Goal: Task Accomplishment & Management: Manage account settings

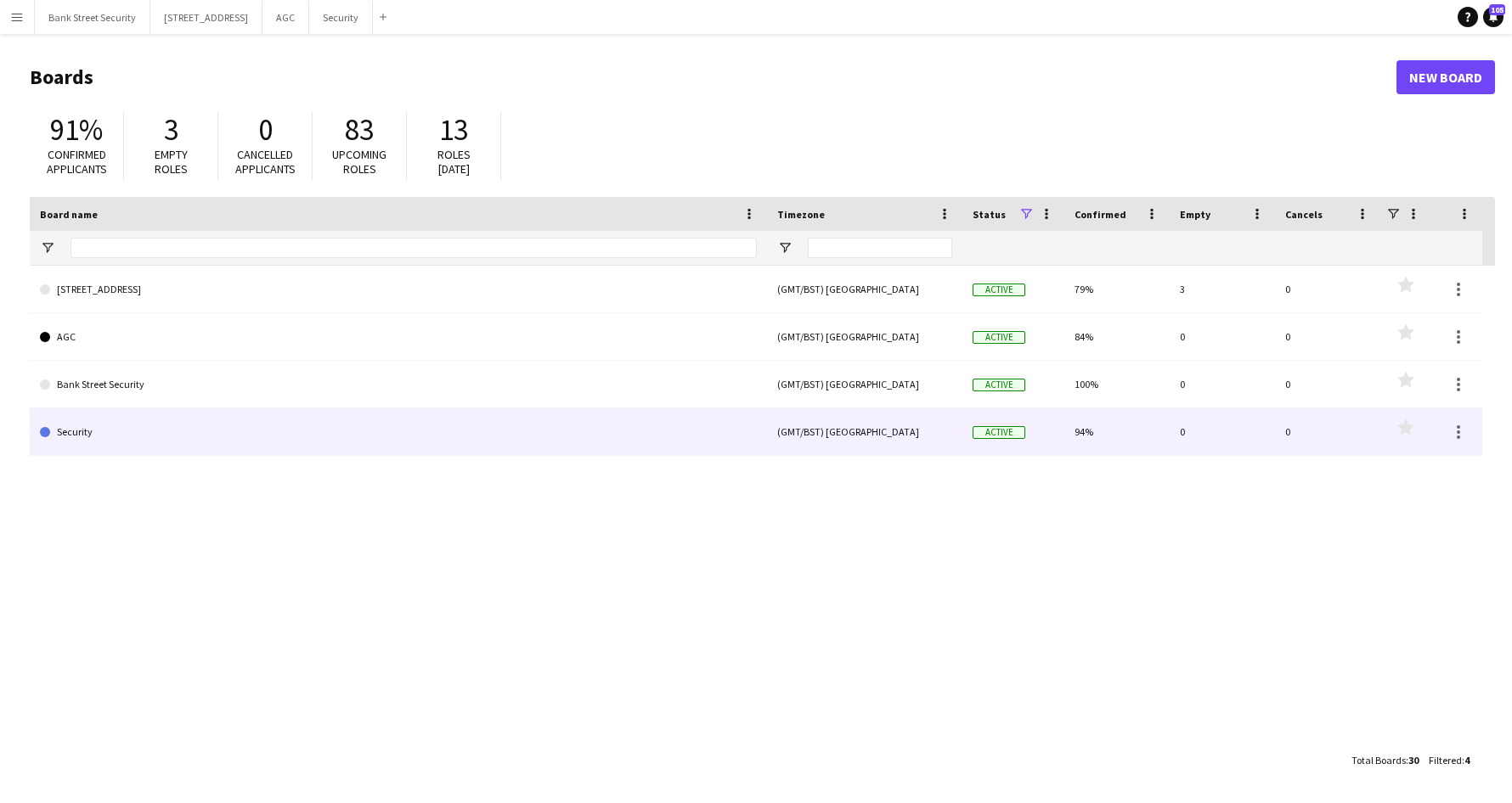
click at [301, 436] on link "Security" at bounding box center [398, 431] width 717 height 47
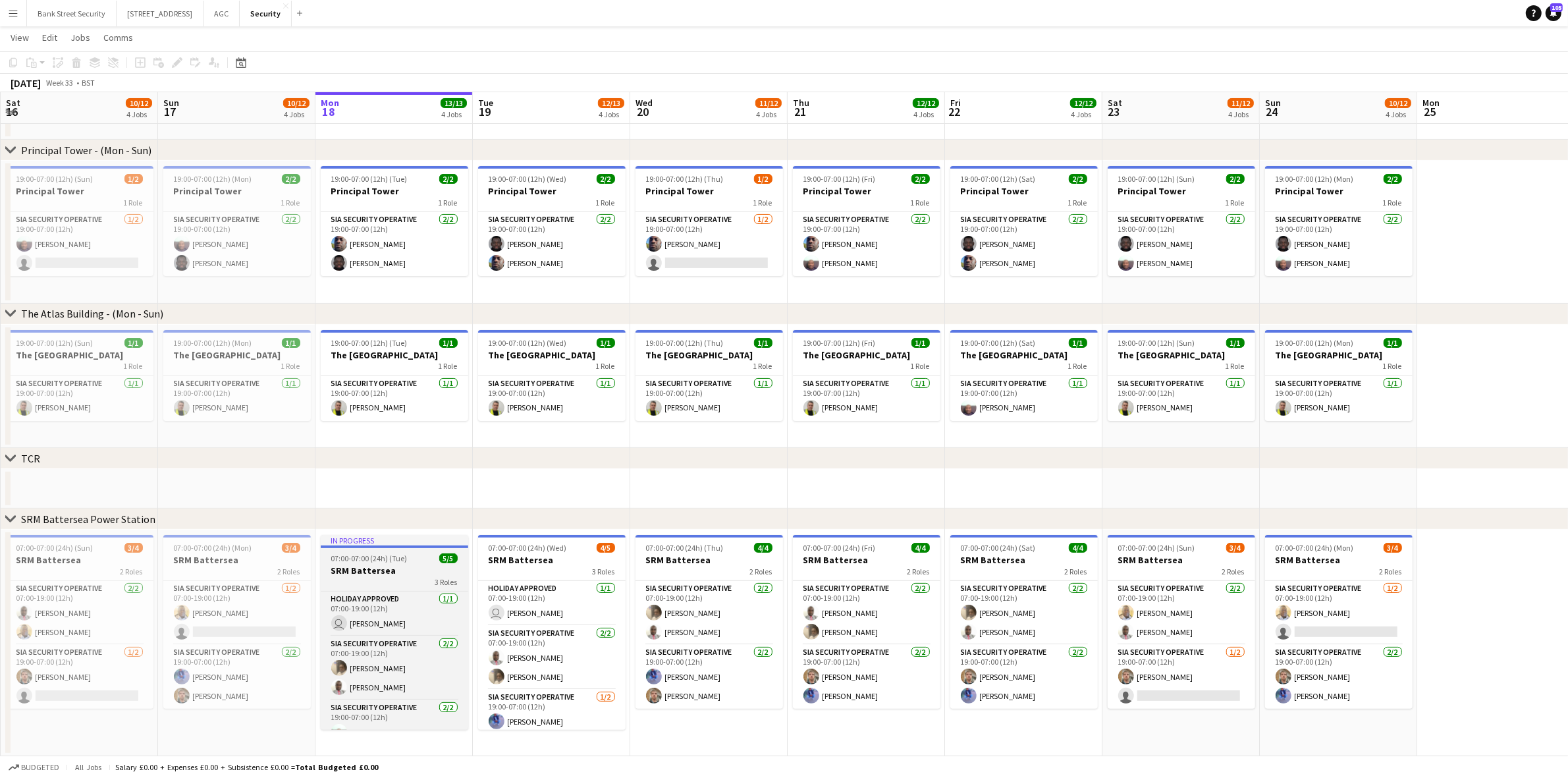
scroll to position [35, 0]
click at [383, 623] on app-card-role "SIA Security Operative [DATE] 19:00-07:00 (12h) [PERSON_NAME] Yahye [PERSON_NAM…" at bounding box center [394, 698] width 147 height 64
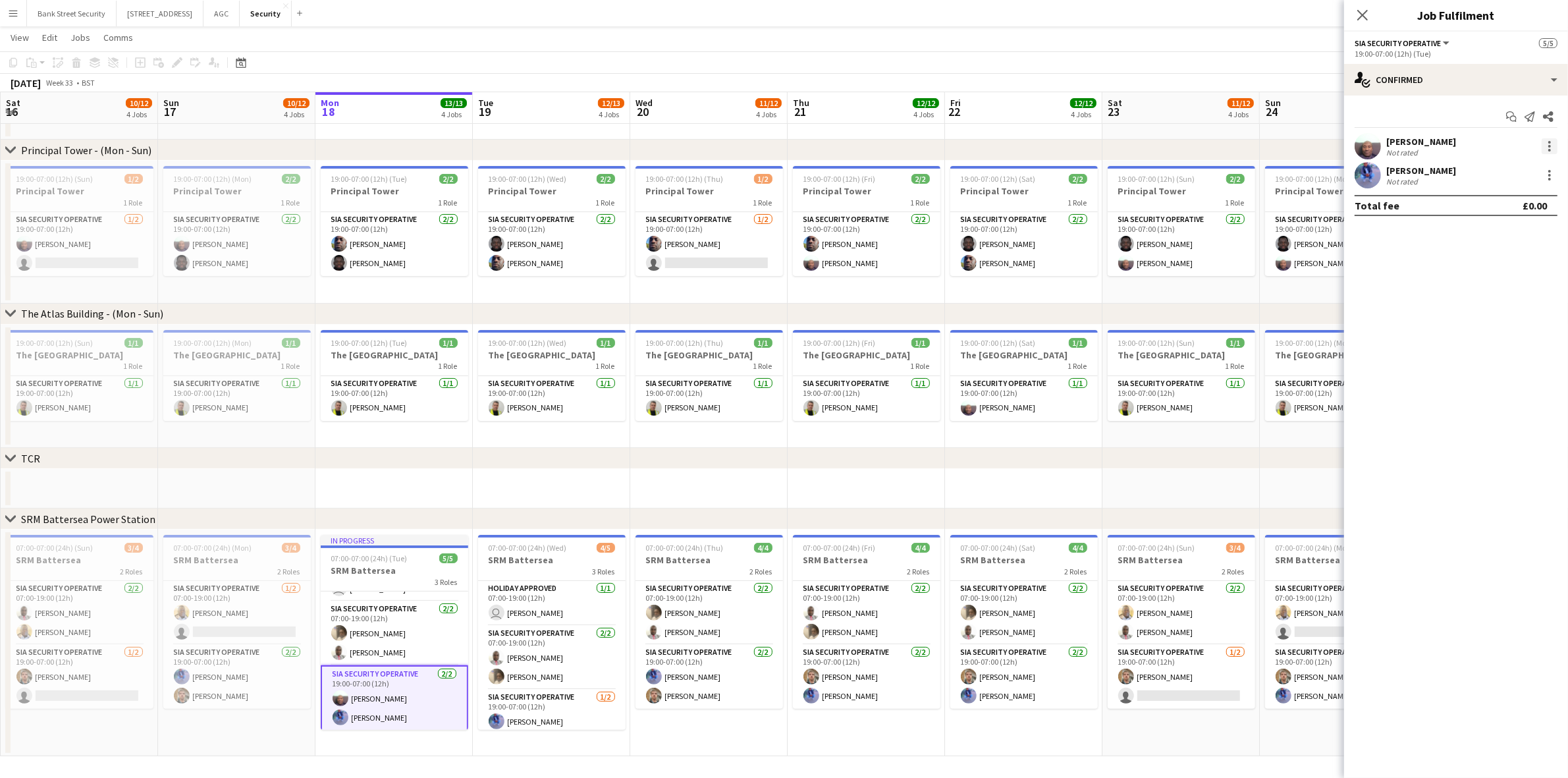
click at [1172, 150] on div at bounding box center [1549, 146] width 16 height 16
click at [1172, 294] on span "Remove" at bounding box center [1507, 297] width 82 height 12
click at [1172, 17] on icon at bounding box center [1362, 14] width 12 height 12
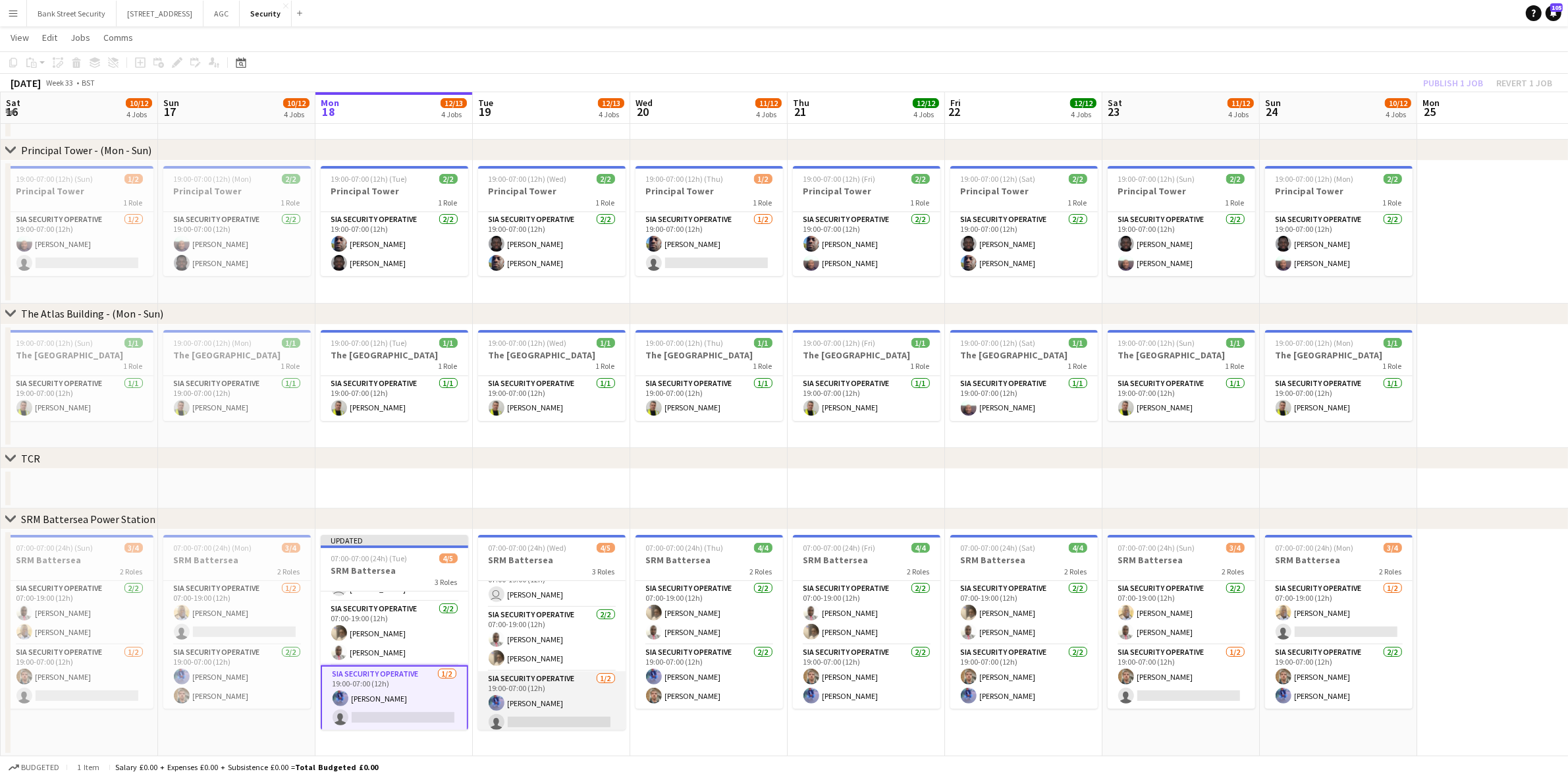
scroll to position [24, 0]
click at [555, 623] on app-card-role "SIA Security Operative [DATE] 19:00-07:00 (12h) [PERSON_NAME] single-neutral-ac…" at bounding box center [552, 698] width 147 height 64
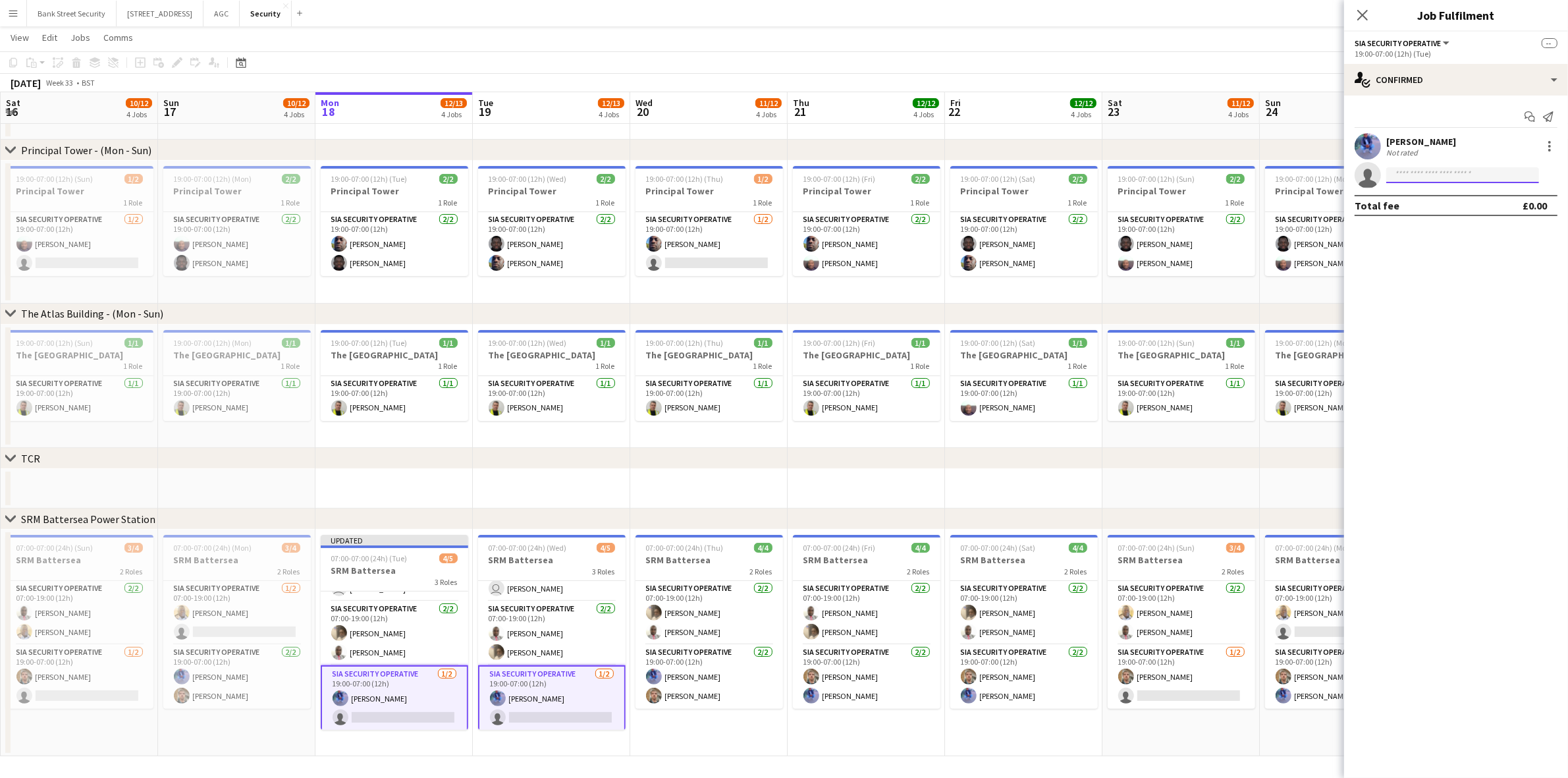
click at [1172, 176] on input at bounding box center [1462, 176] width 152 height 16
type input "***"
click at [1172, 204] on span "[EMAIL_ADDRESS][DOMAIN_NAME]" at bounding box center [1462, 204] width 132 height 11
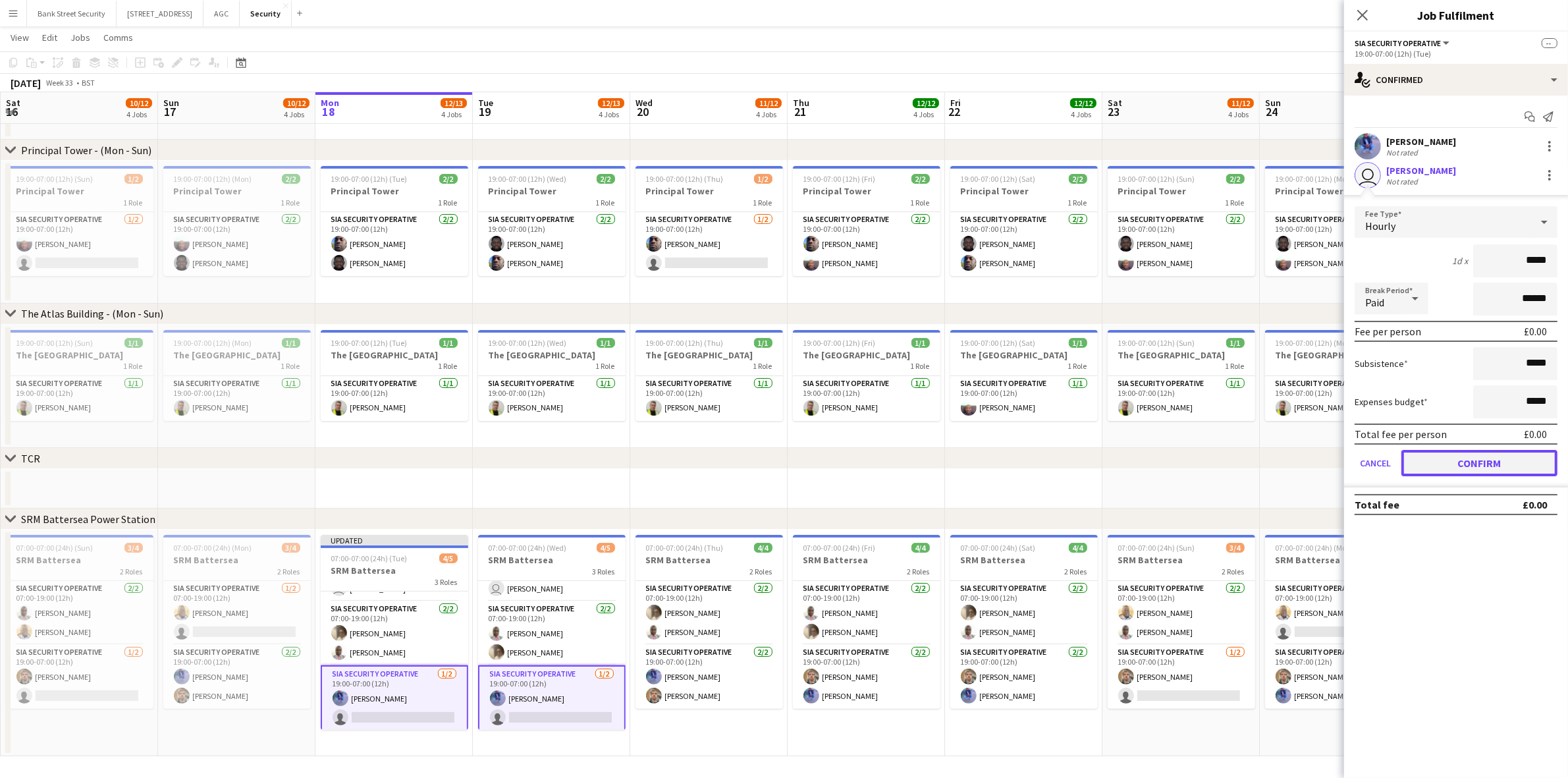
click at [1172, 463] on button "Confirm" at bounding box center [1479, 463] width 156 height 27
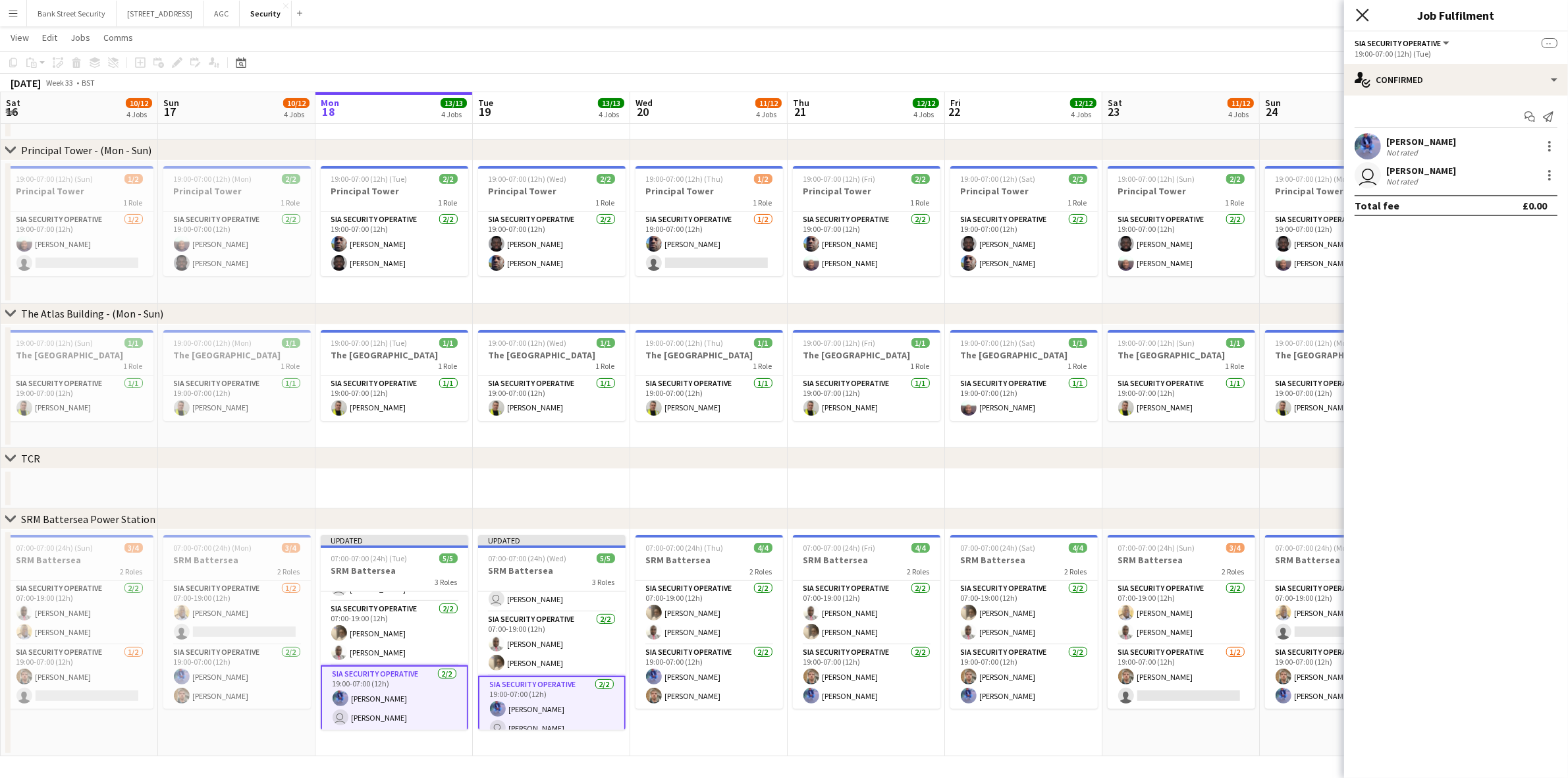
click at [1172, 19] on icon at bounding box center [1362, 14] width 12 height 12
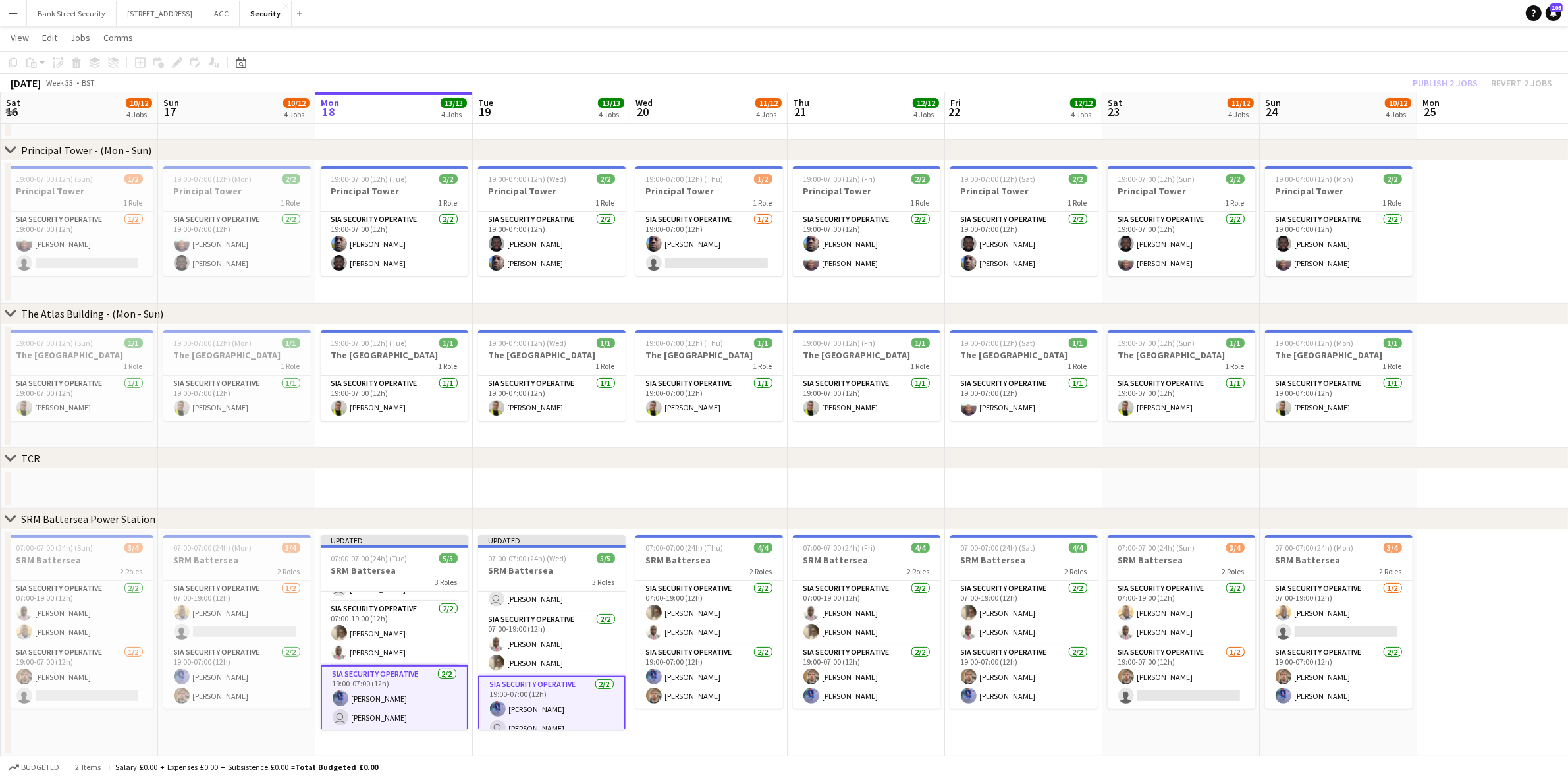
click at [1172, 82] on div "Publish 2 jobs Revert 2 jobs" at bounding box center [1482, 83] width 171 height 17
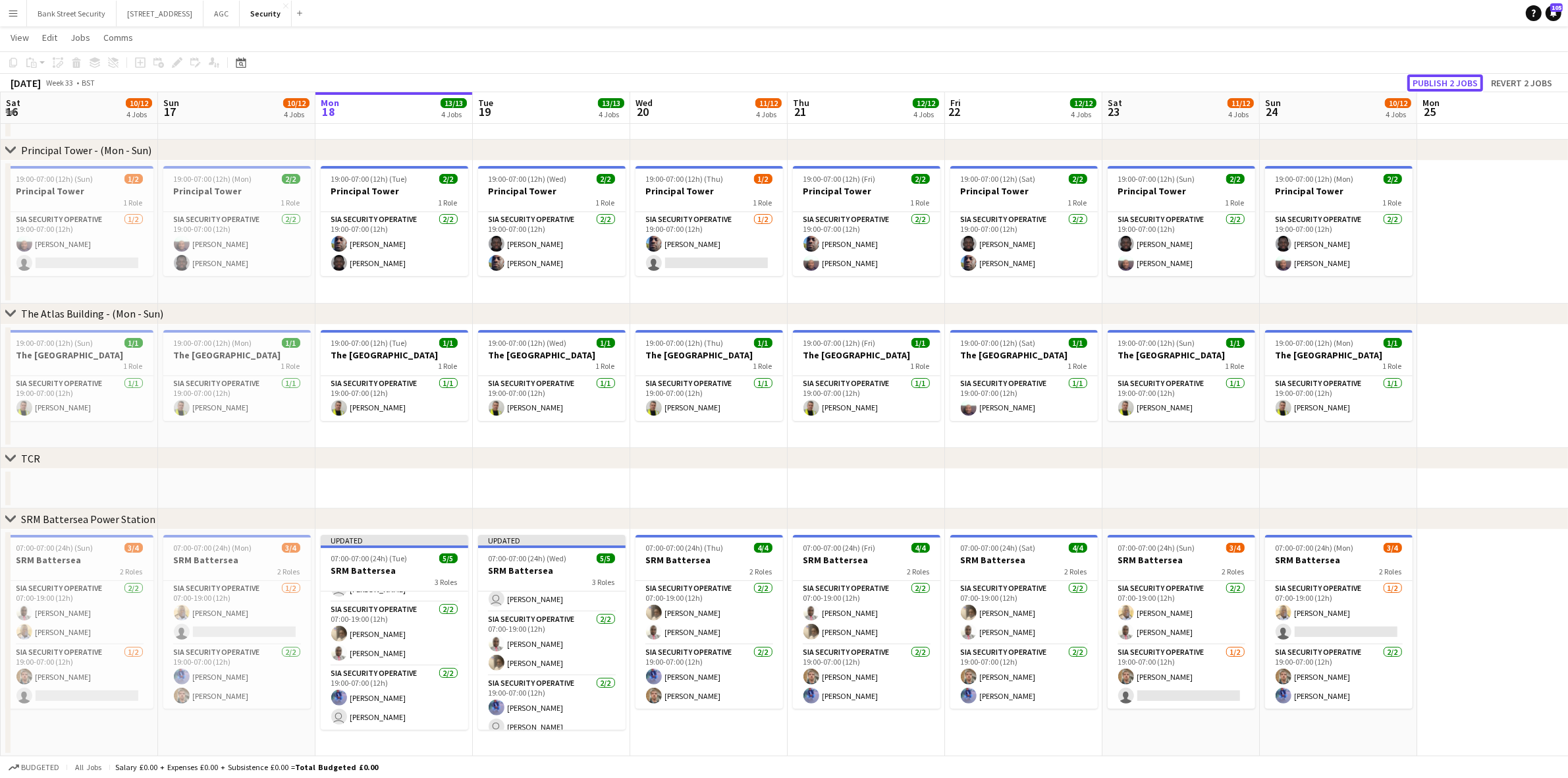
click at [1172, 82] on button "Publish 2 jobs" at bounding box center [1445, 83] width 76 height 17
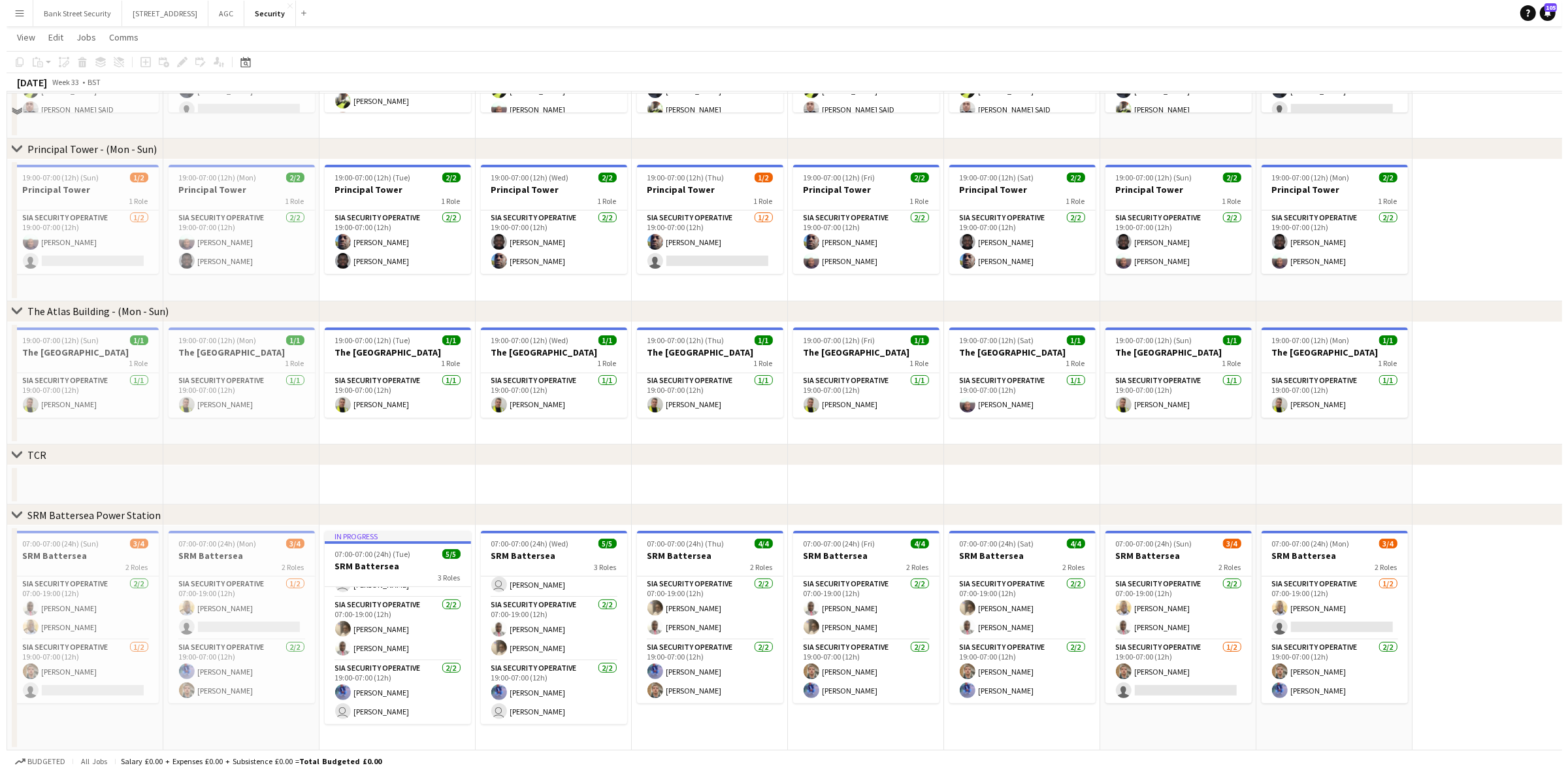
scroll to position [0, 0]
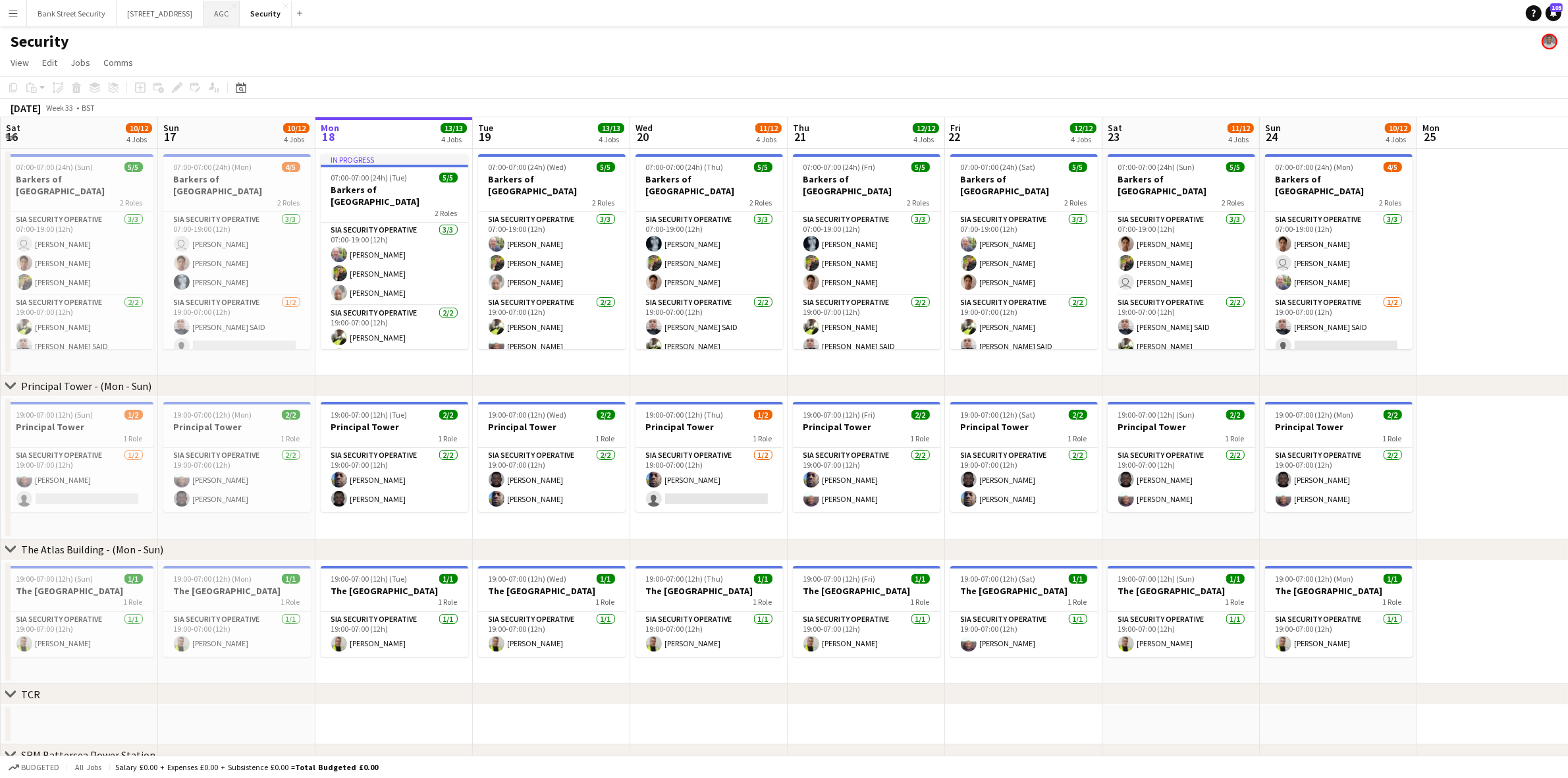
click at [240, 12] on button "AGC Close" at bounding box center [222, 14] width 36 height 26
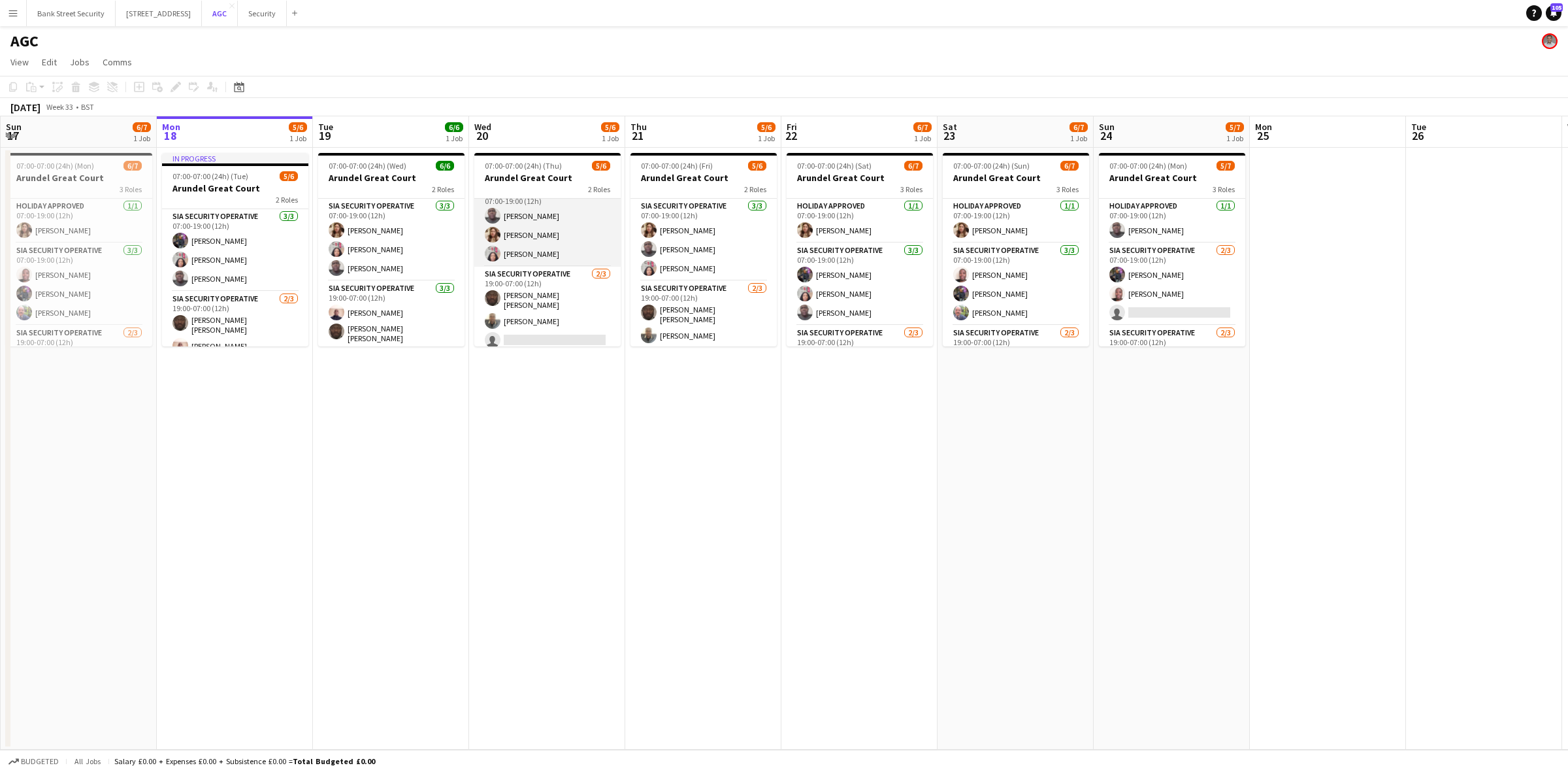
scroll to position [17, 0]
click at [287, 11] on button "Security Close" at bounding box center [262, 14] width 49 height 26
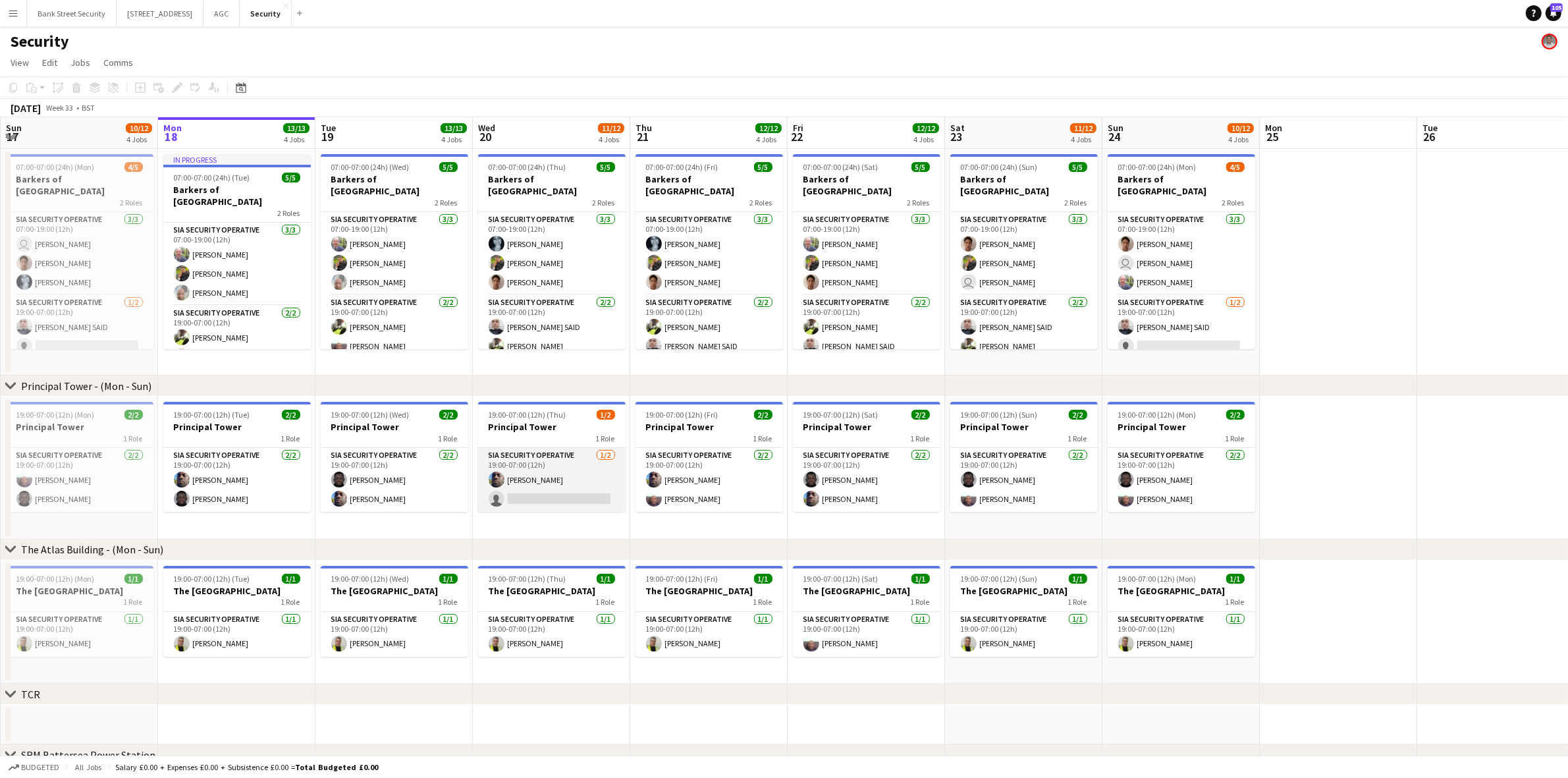
click at [584, 494] on app-card-role "SIA Security Operative [DATE] 19:00-07:00 (12h) [PERSON_NAME] single-neutral-ac…" at bounding box center [552, 480] width 147 height 64
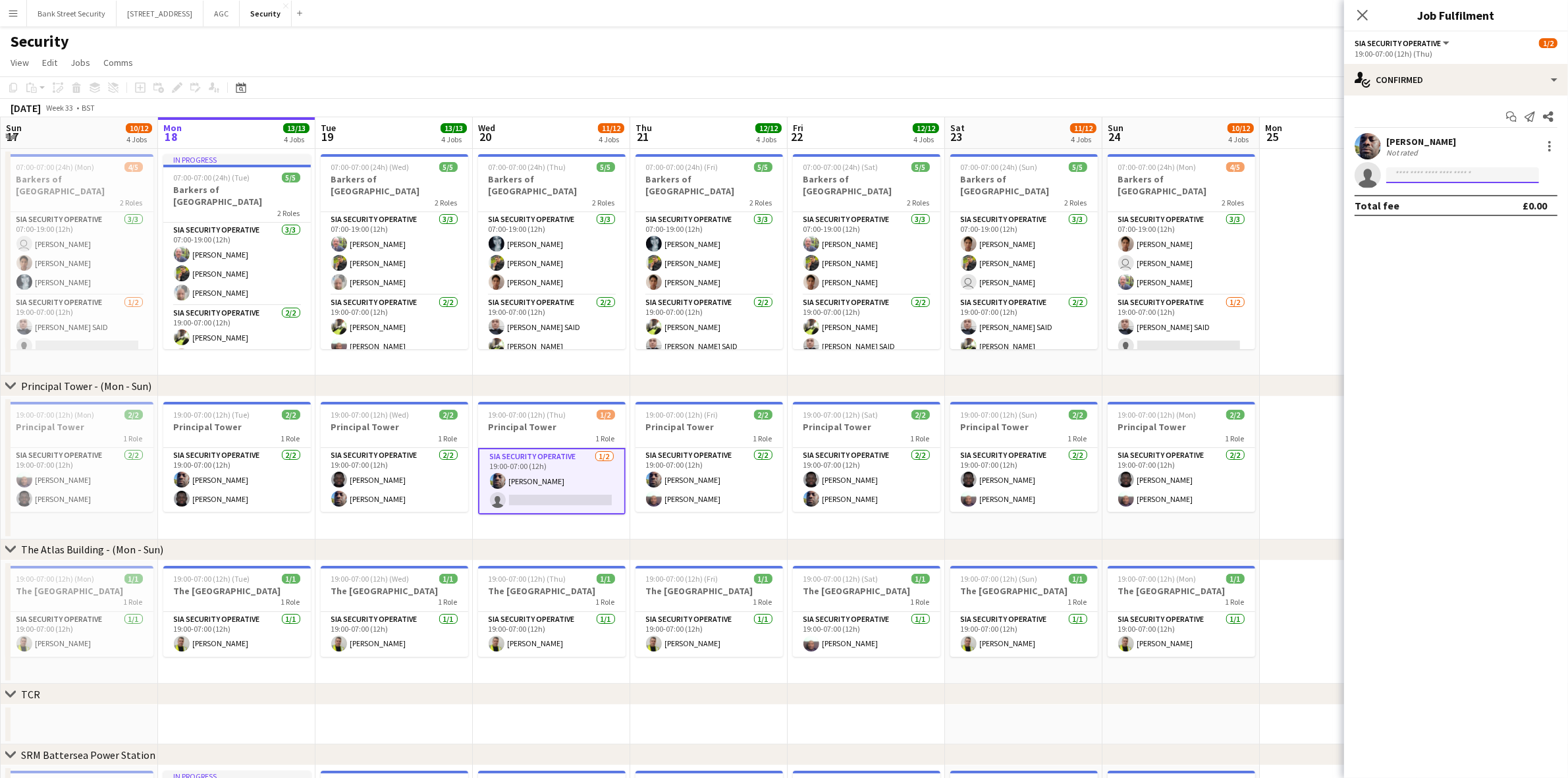
click at [1172, 169] on input at bounding box center [1462, 176] width 152 height 16
type input "***"
click at [1172, 207] on span "[MEDICAL_DATA][EMAIL_ADDRESS][DOMAIN_NAME]" at bounding box center [1462, 204] width 132 height 11
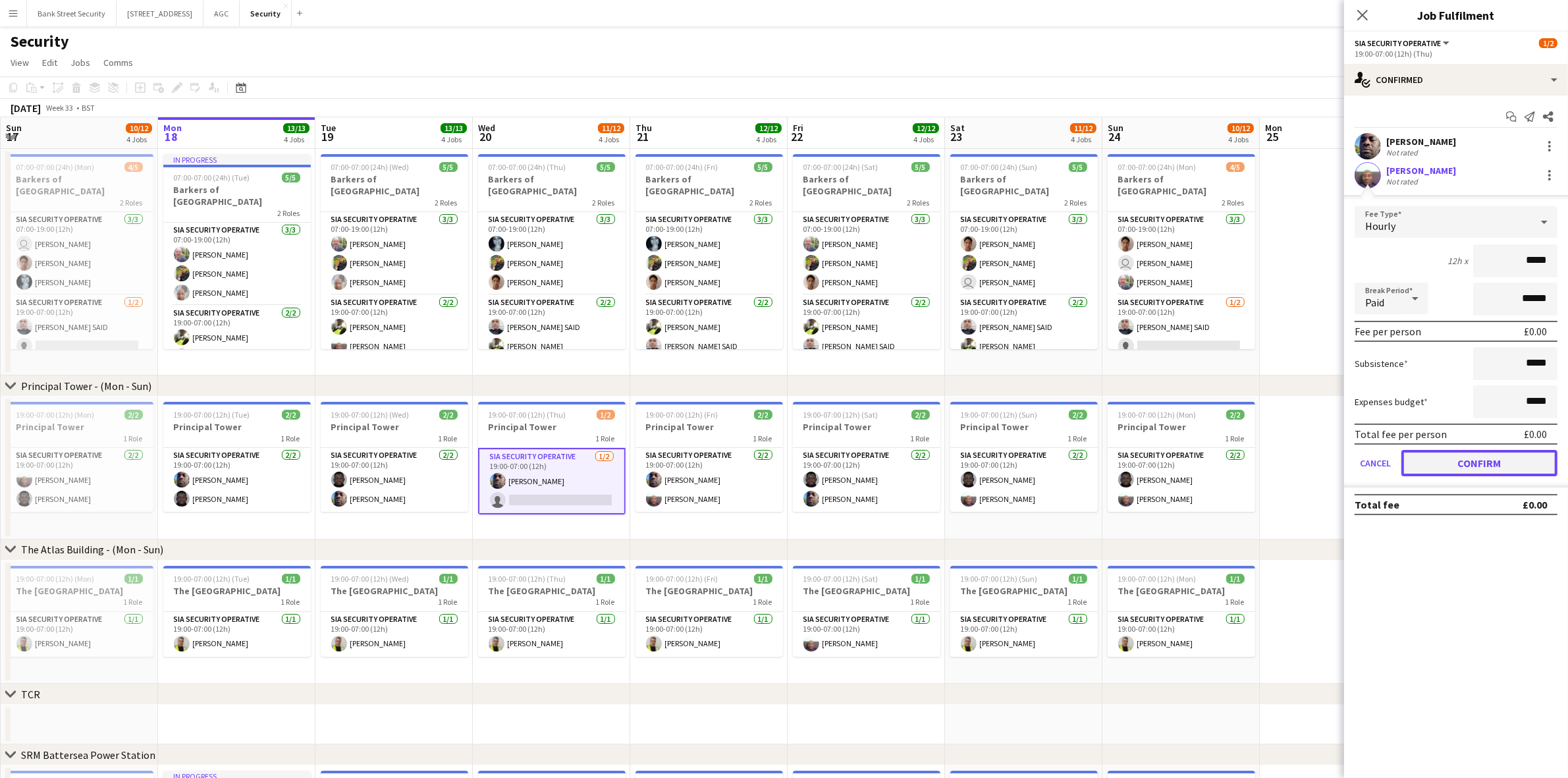
click at [1172, 460] on button "Confirm" at bounding box center [1479, 463] width 156 height 27
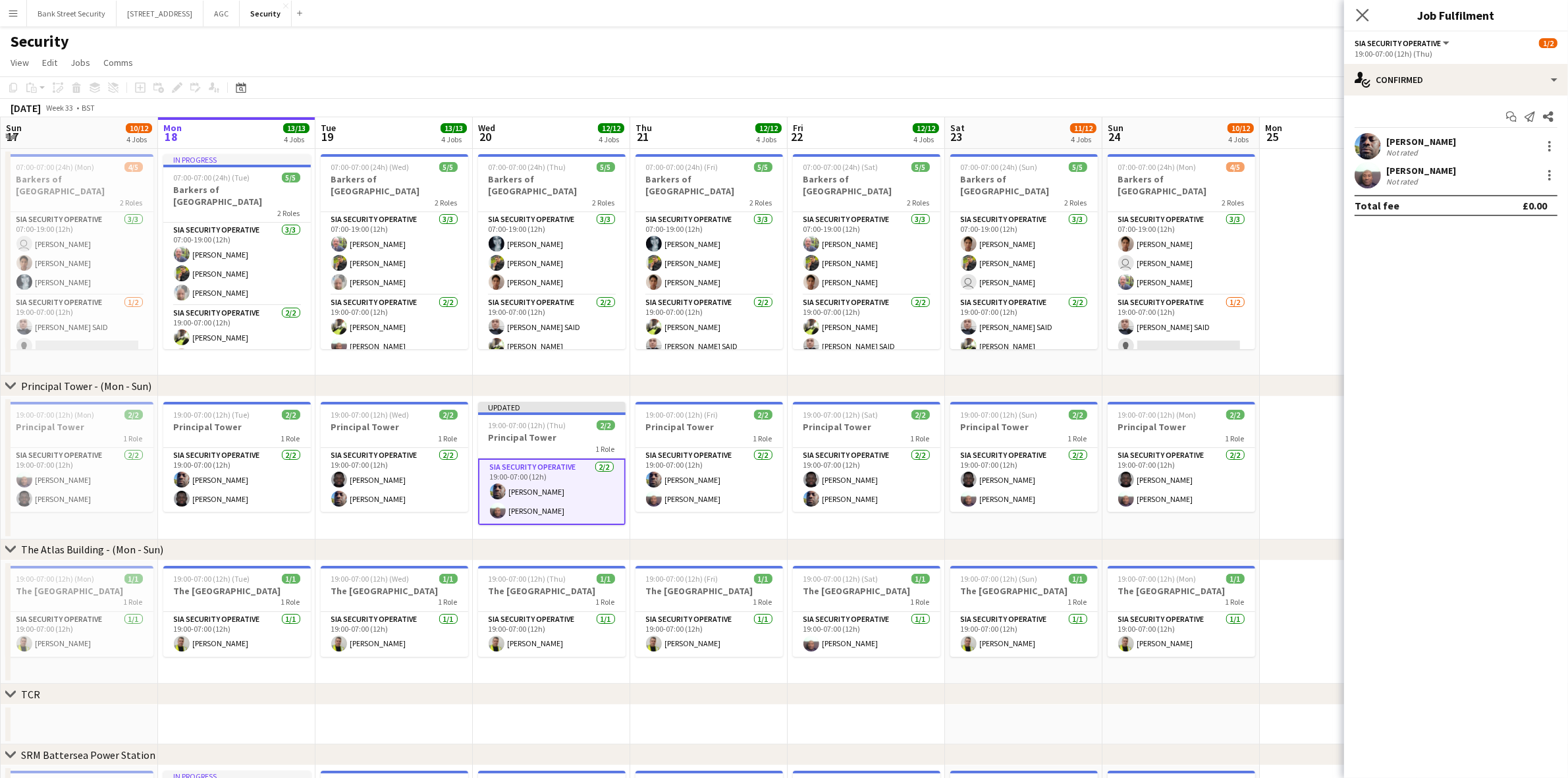
click at [1172, 10] on icon at bounding box center [1362, 14] width 12 height 12
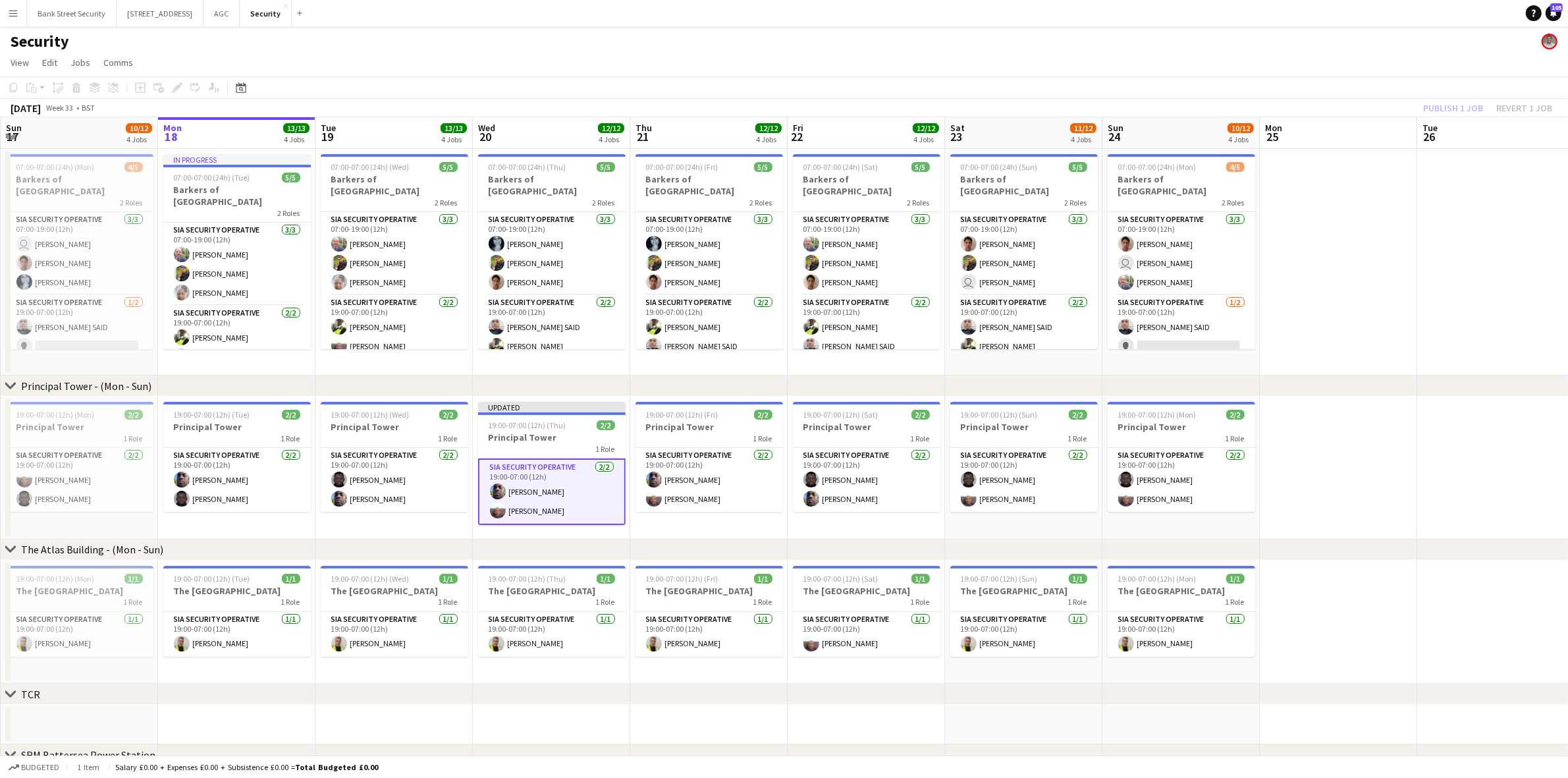
click at [1172, 107] on div "Publish 1 job Revert 1 job" at bounding box center [1487, 108] width 160 height 17
click at [1172, 107] on button "Publish 1 job" at bounding box center [1453, 108] width 70 height 17
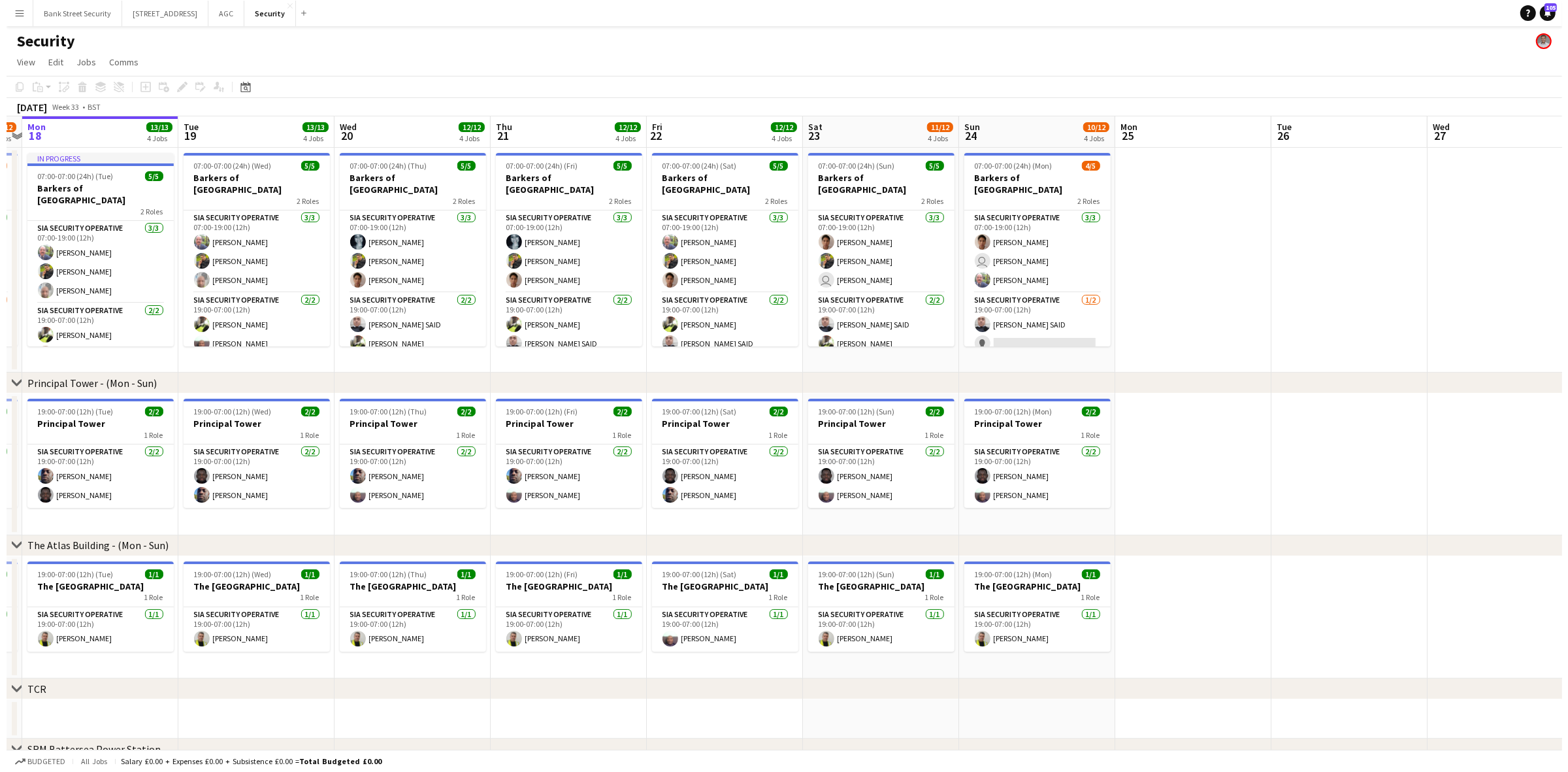
scroll to position [0, 454]
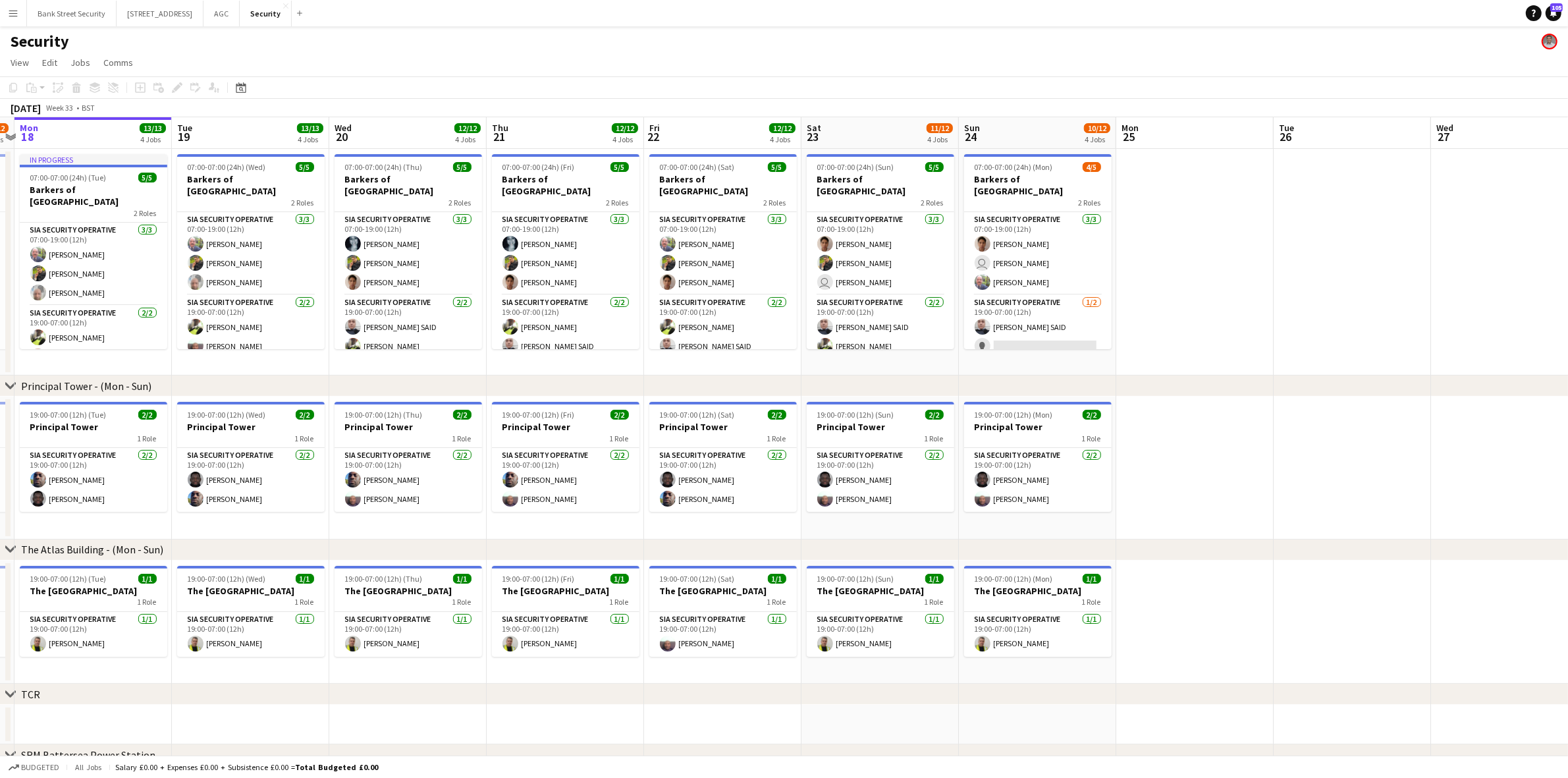
drag, startPoint x: 1117, startPoint y: 733, endPoint x: 973, endPoint y: 730, distance: 144.0
click at [973, 623] on app-calendar-viewport "Fri 15 11/12 4 Jobs Sat 16 10/12 4 Jobs Sun 17 10/12 4 Jobs Mon 18 13/13 4 Jobs…" at bounding box center [784, 555] width 1568 height 875
click at [234, 13] on button "AGC Close" at bounding box center [222, 14] width 36 height 26
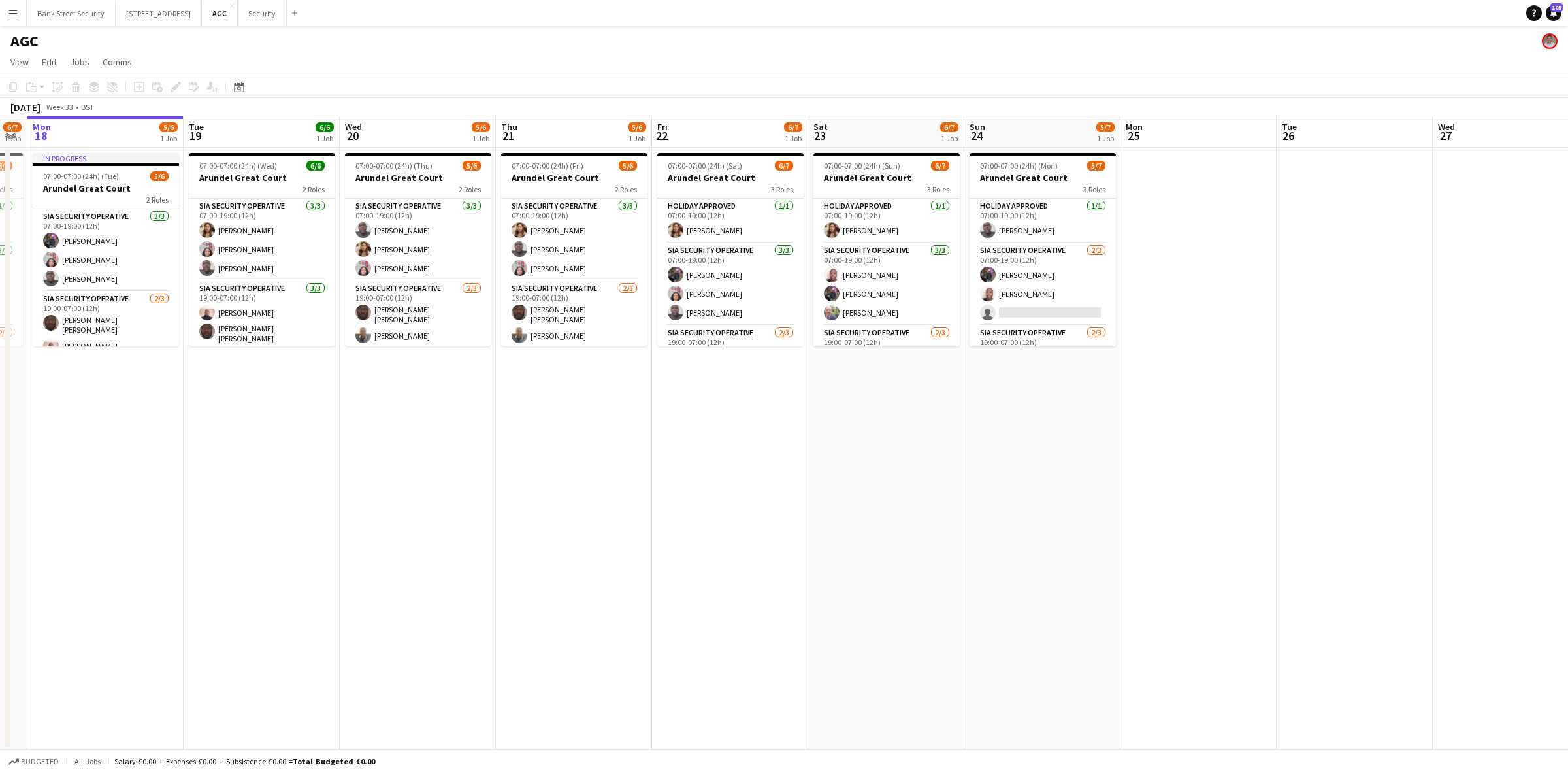
scroll to position [0, 452]
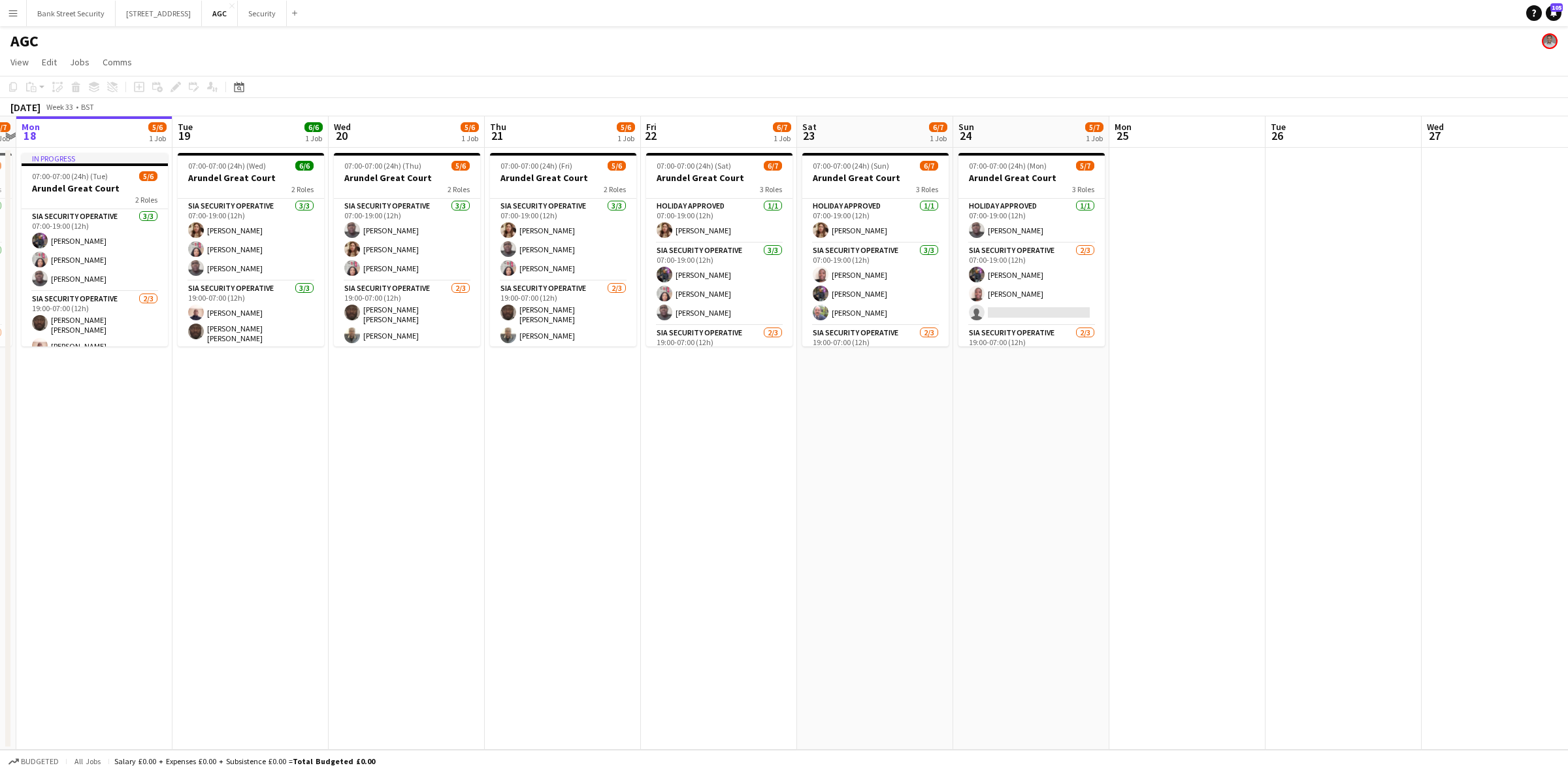
drag, startPoint x: 361, startPoint y: 455, endPoint x: 221, endPoint y: 438, distance: 141.0
click at [221, 438] on app-calendar-viewport "Fri 15 6/7 1 Job Sat 16 6/7 1 Job Sun 17 6/7 1 Job Mon 18 5/6 1 Job Tue 19 6/6 …" at bounding box center [784, 433] width 1568 height 633
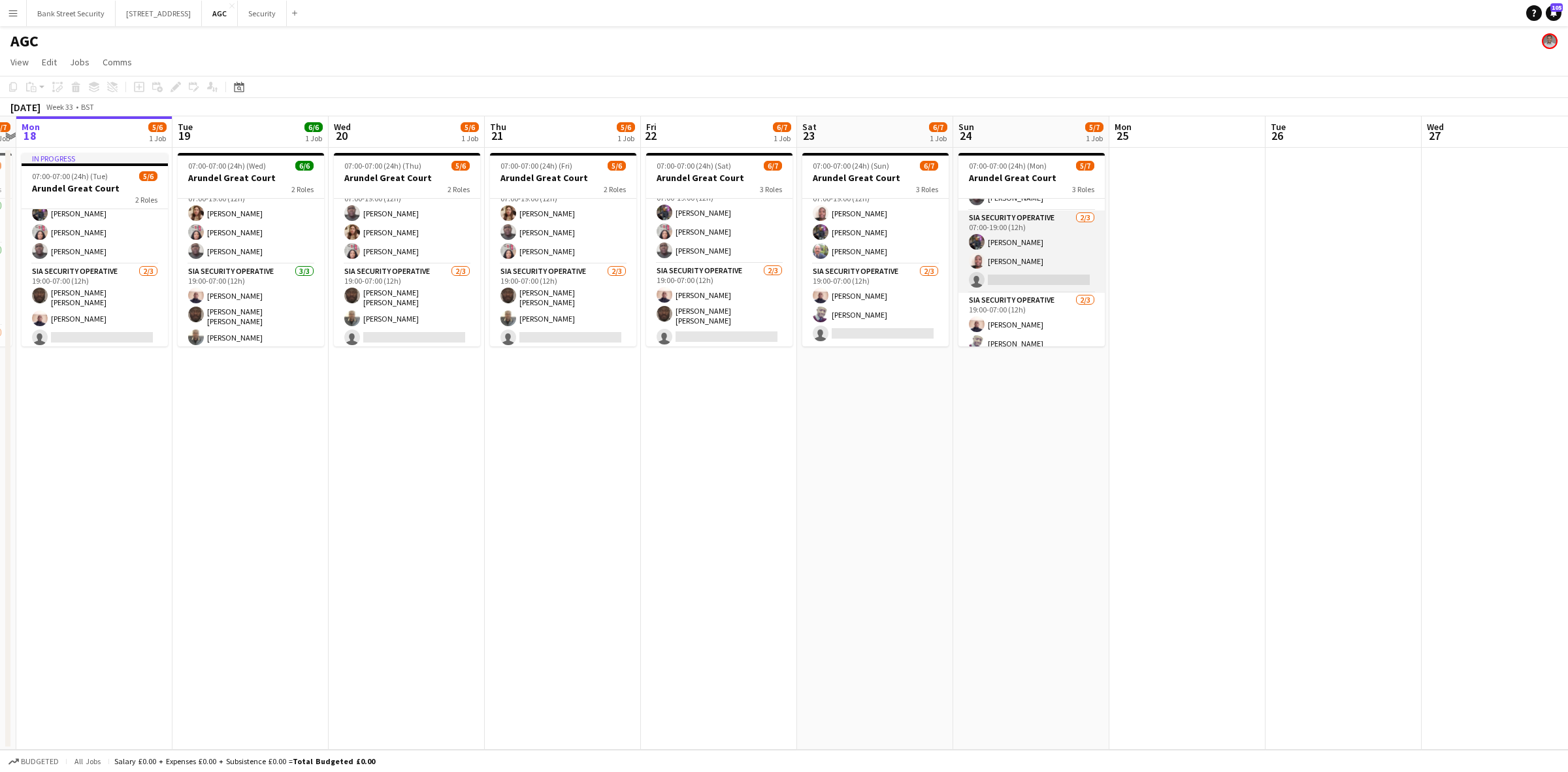
scroll to position [62, 0]
